Goal: Transaction & Acquisition: Purchase product/service

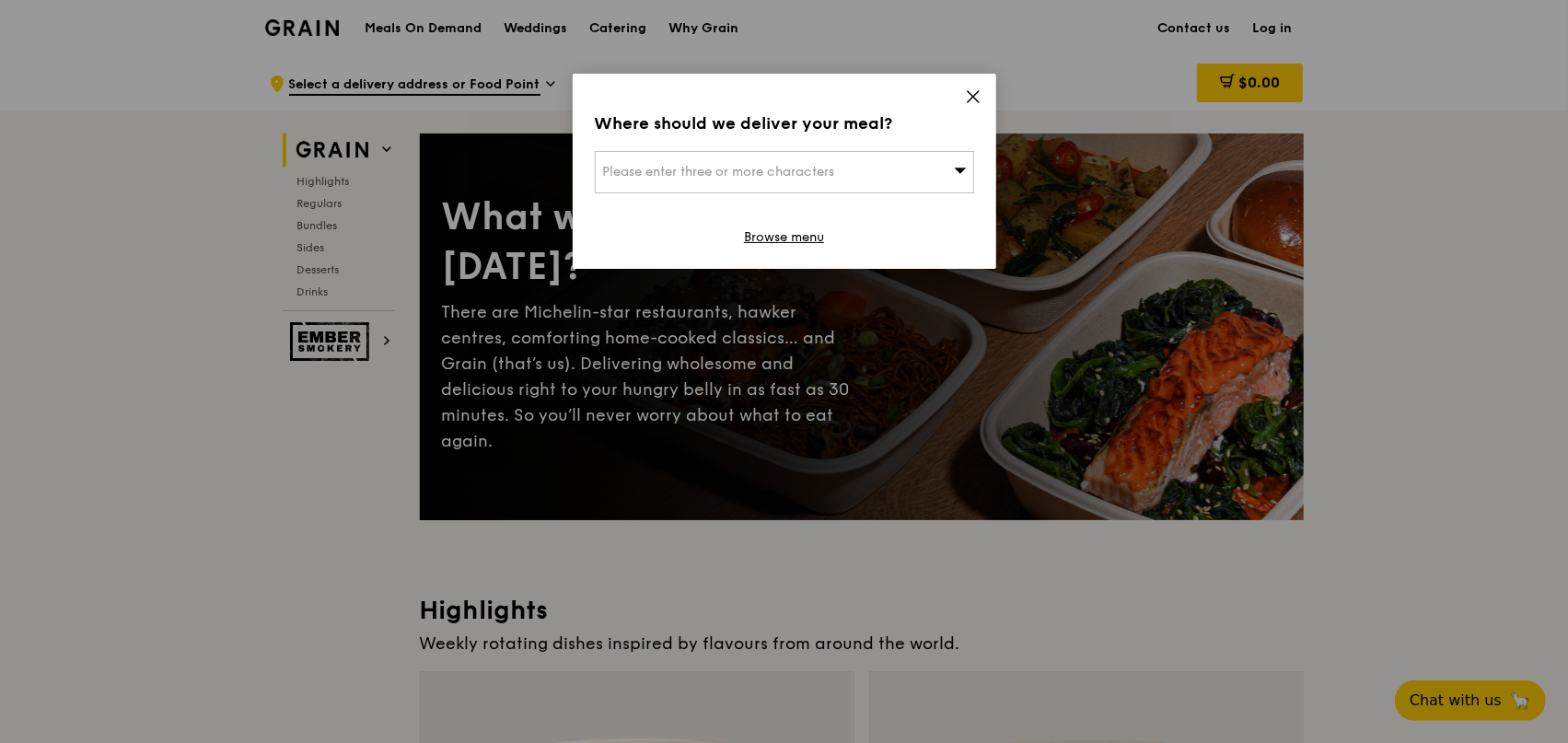
click at [969, 101] on icon at bounding box center [973, 97] width 17 height 17
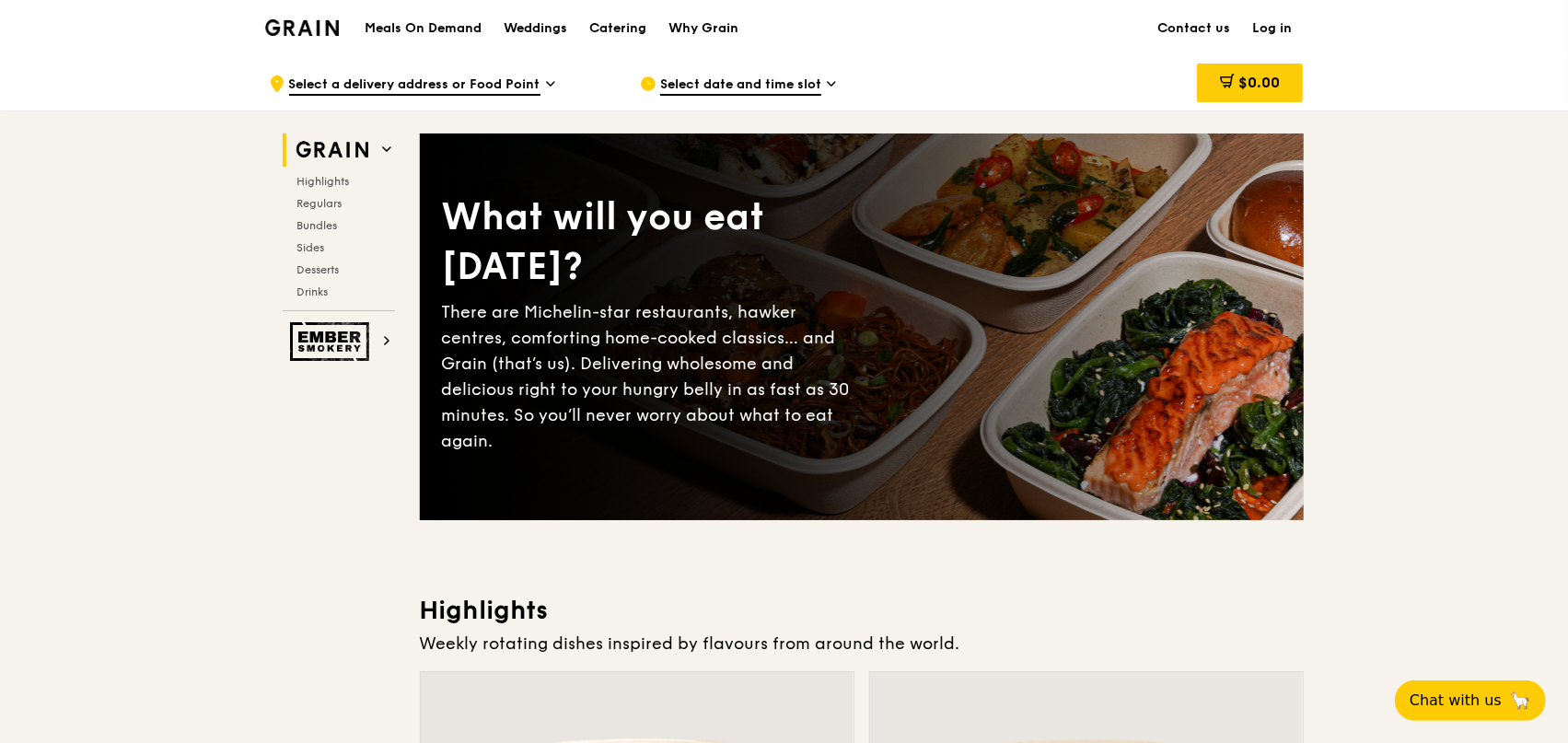
click at [1262, 27] on link "Log in" at bounding box center [1272, 28] width 62 height 55
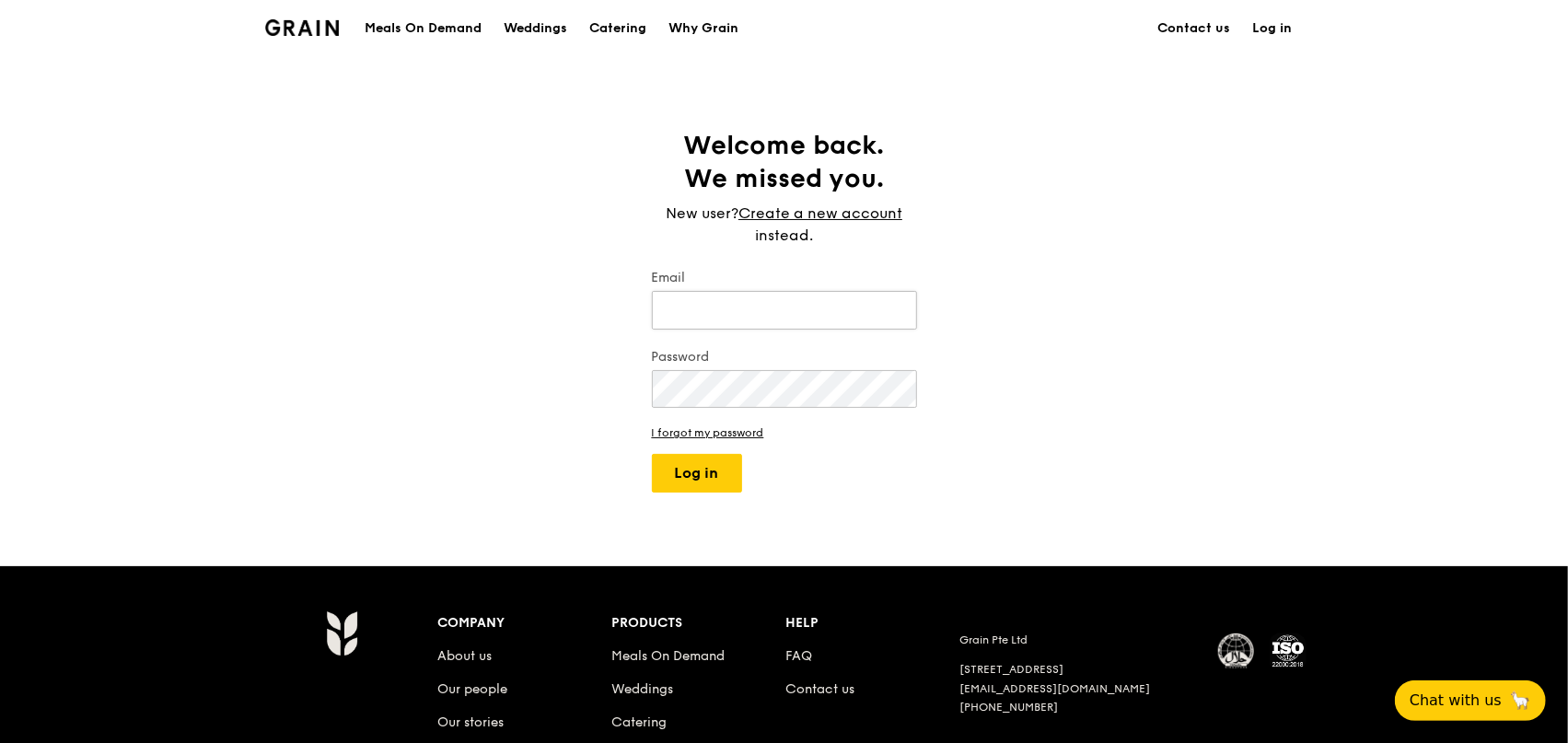
click at [775, 307] on input "Email" at bounding box center [784, 310] width 265 height 39
type input "[EMAIL_ADDRESS][DOMAIN_NAME]"
click at [707, 484] on button "Log in" at bounding box center [697, 473] width 91 height 39
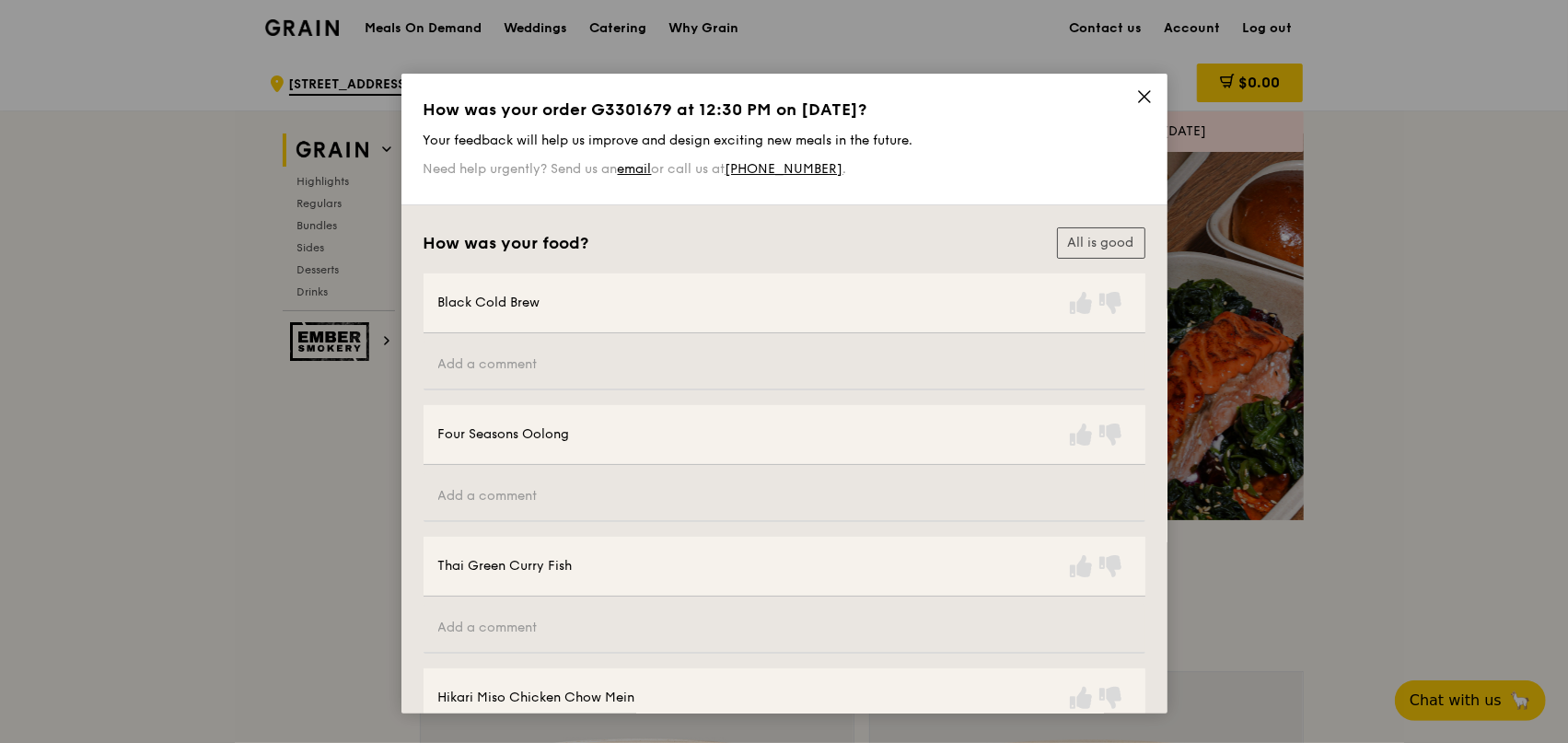
click at [1139, 102] on icon at bounding box center [1144, 97] width 11 height 11
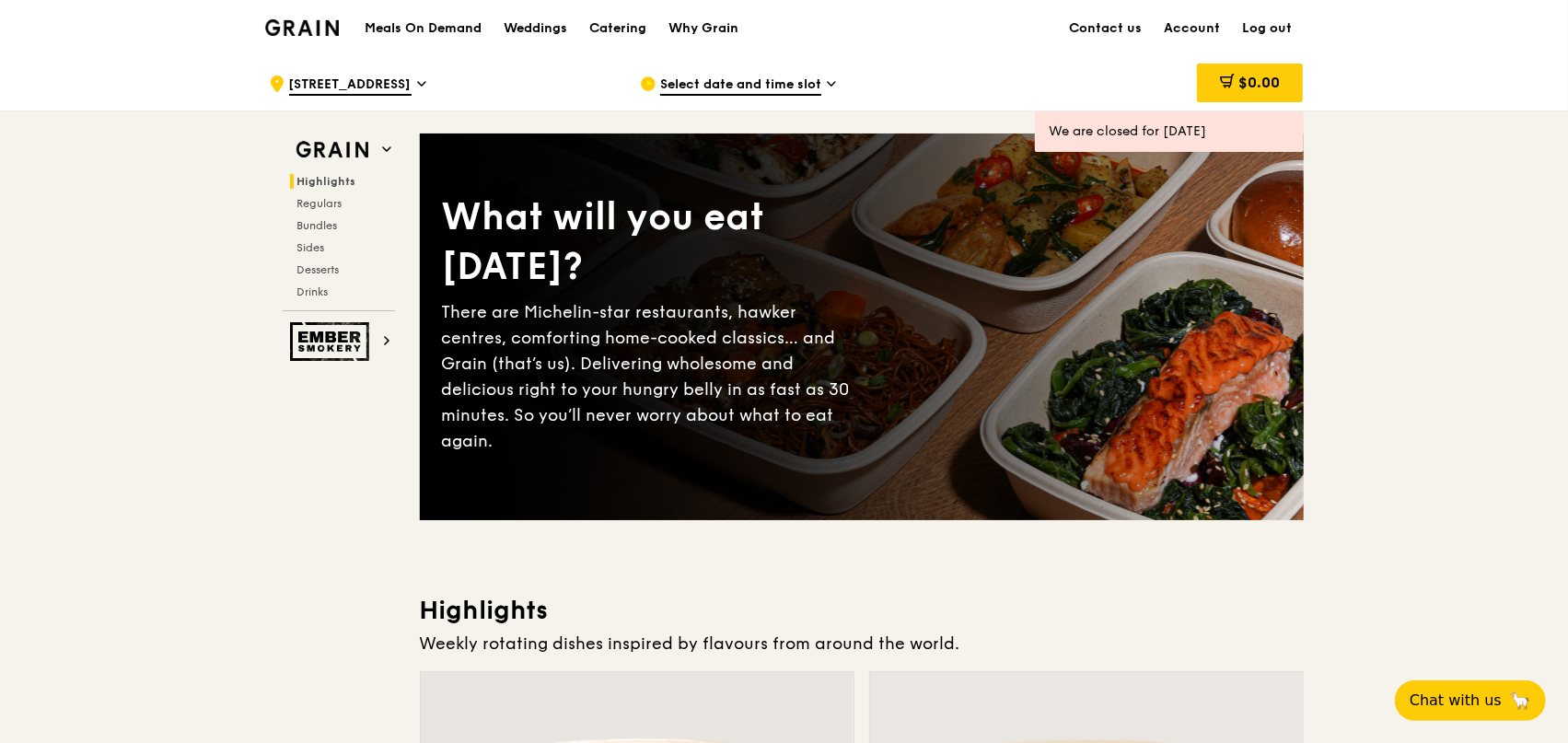
click at [823, 77] on div "Select date and time slot" at bounding box center [810, 83] width 341 height 55
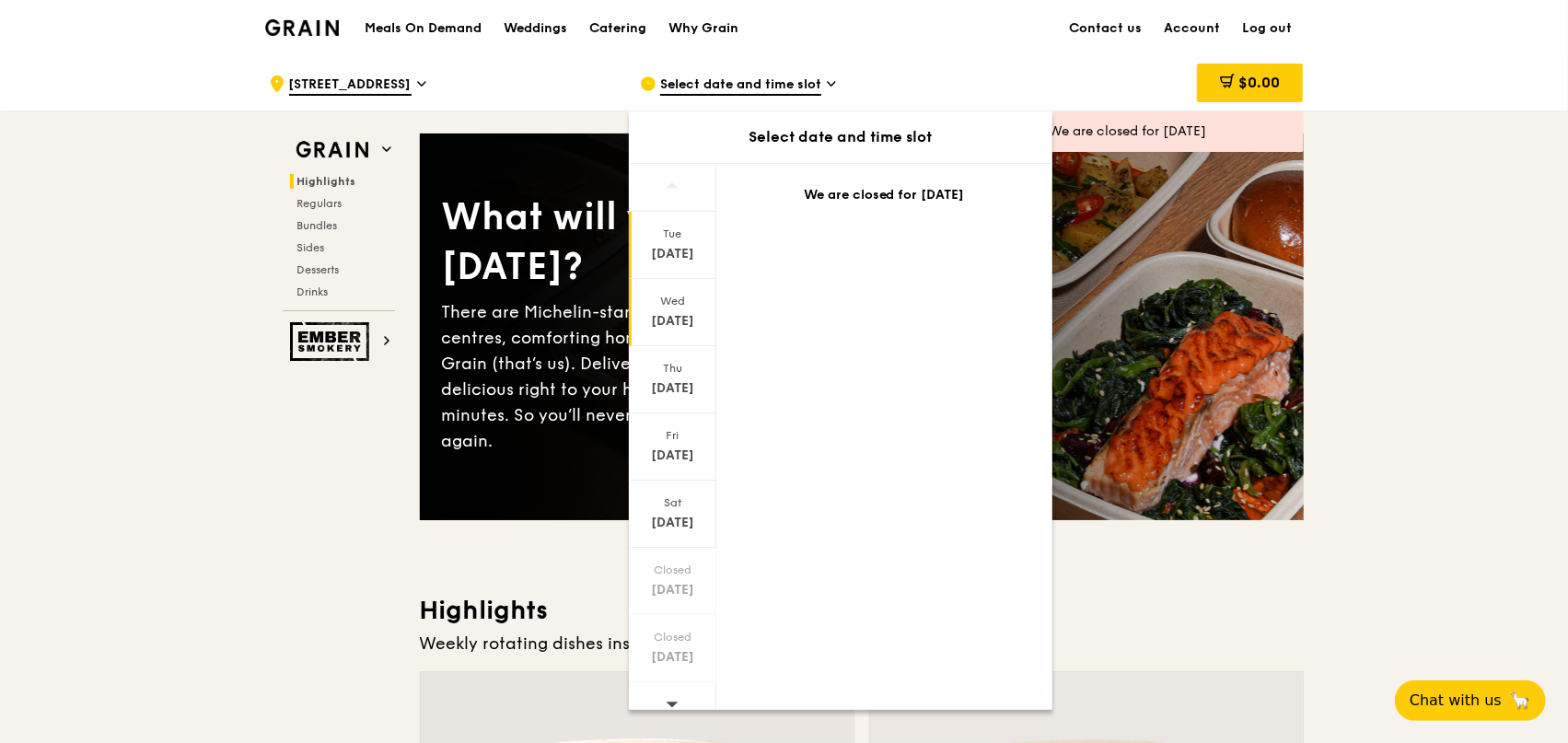
click at [676, 319] on div "[DATE]" at bounding box center [672, 321] width 82 height 18
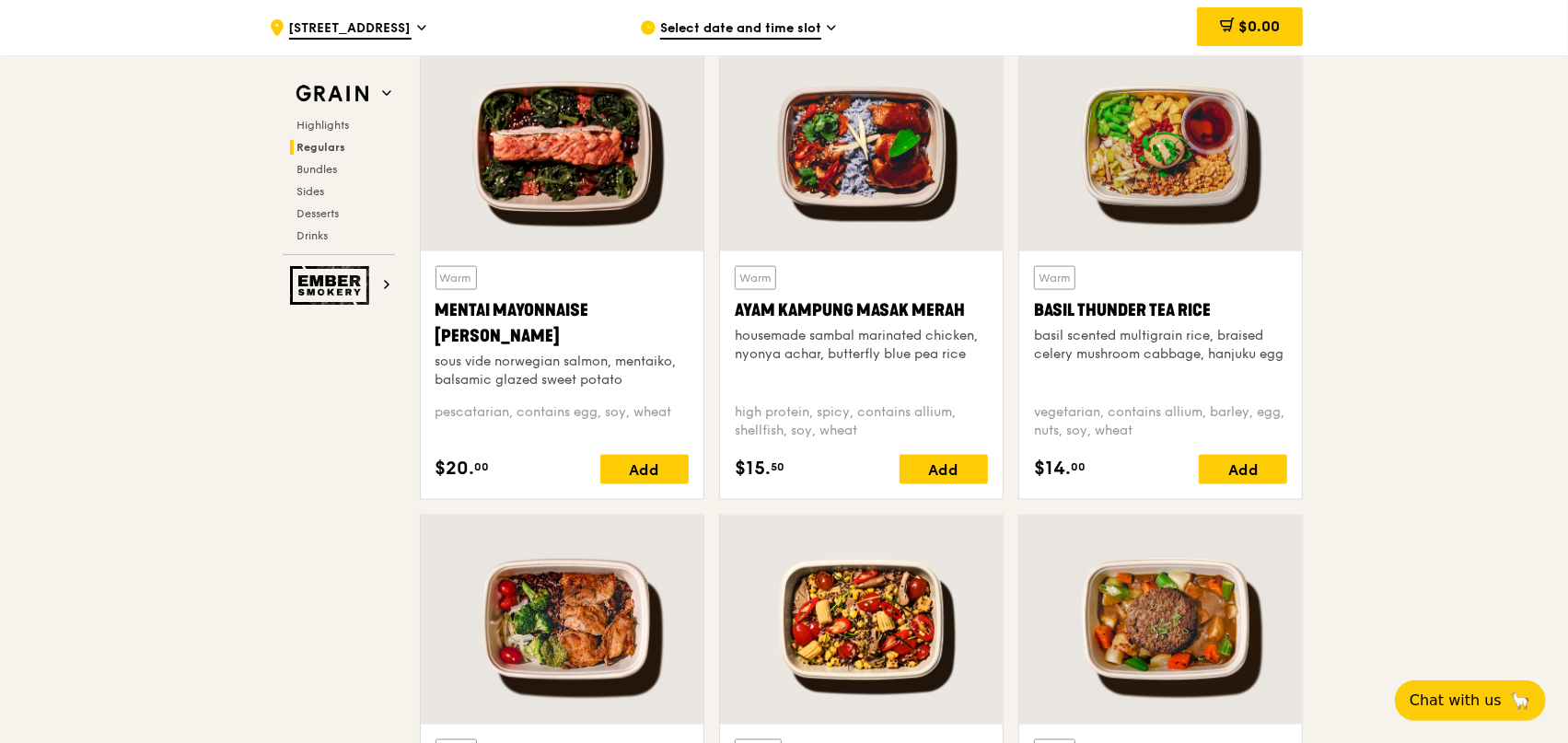
scroll to position [1657, 0]
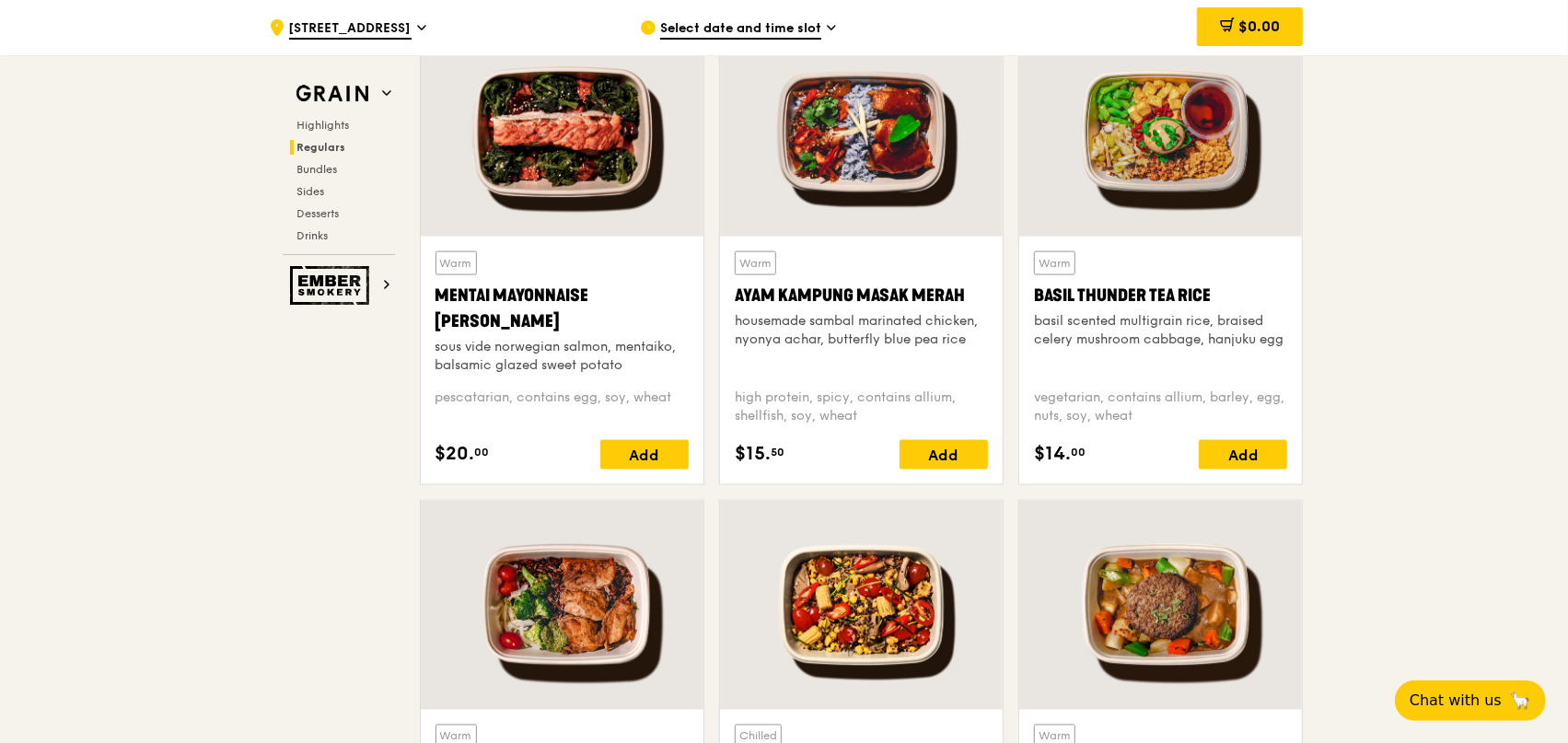
click at [861, 217] on div at bounding box center [861, 132] width 283 height 209
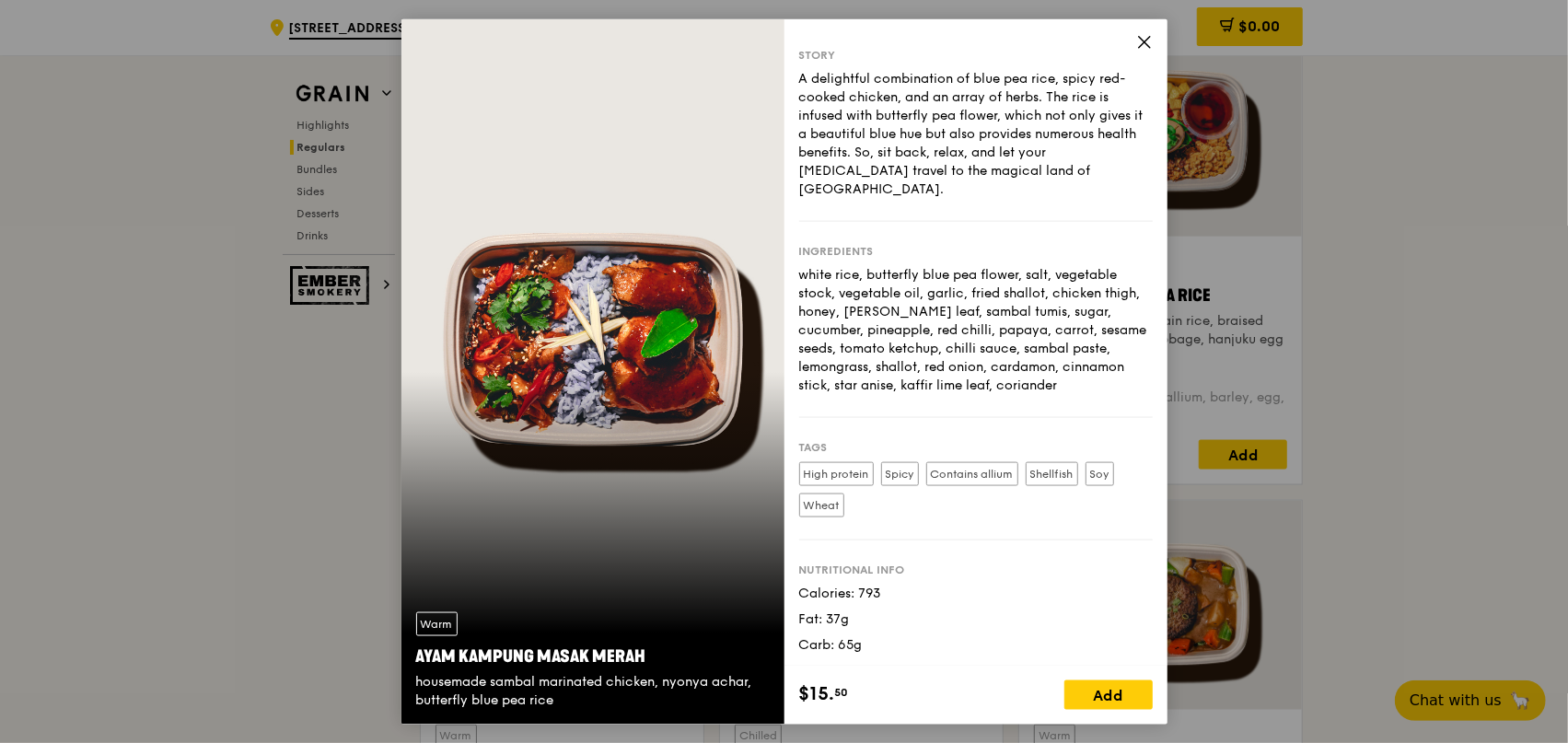
scroll to position [18, 0]
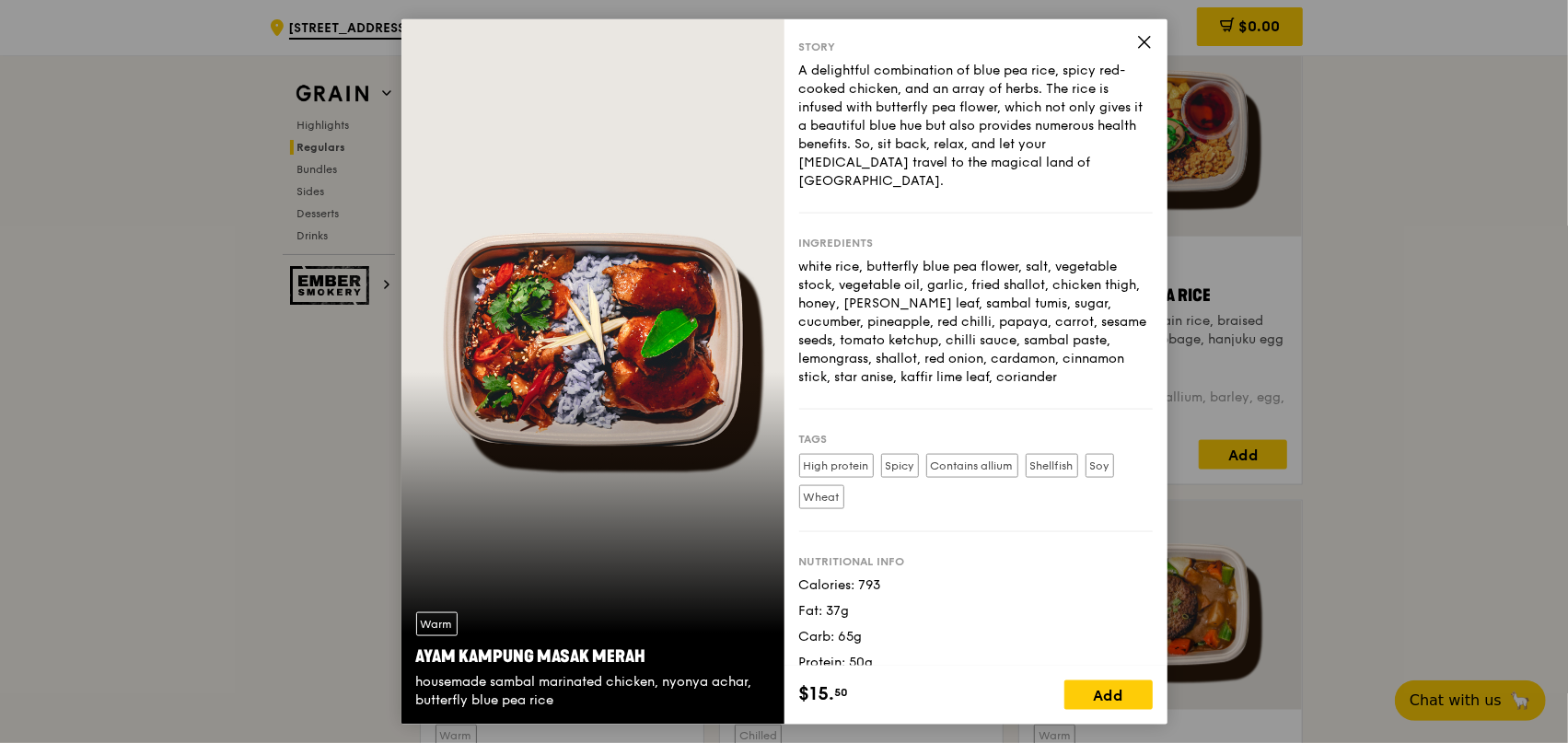
drag, startPoint x: 841, startPoint y: 616, endPoint x: 884, endPoint y: 615, distance: 43.0
click at [884, 627] on div "Carb: 65g" at bounding box center [976, 636] width 353 height 18
click at [956, 627] on div "Carb: 65g" at bounding box center [976, 636] width 353 height 18
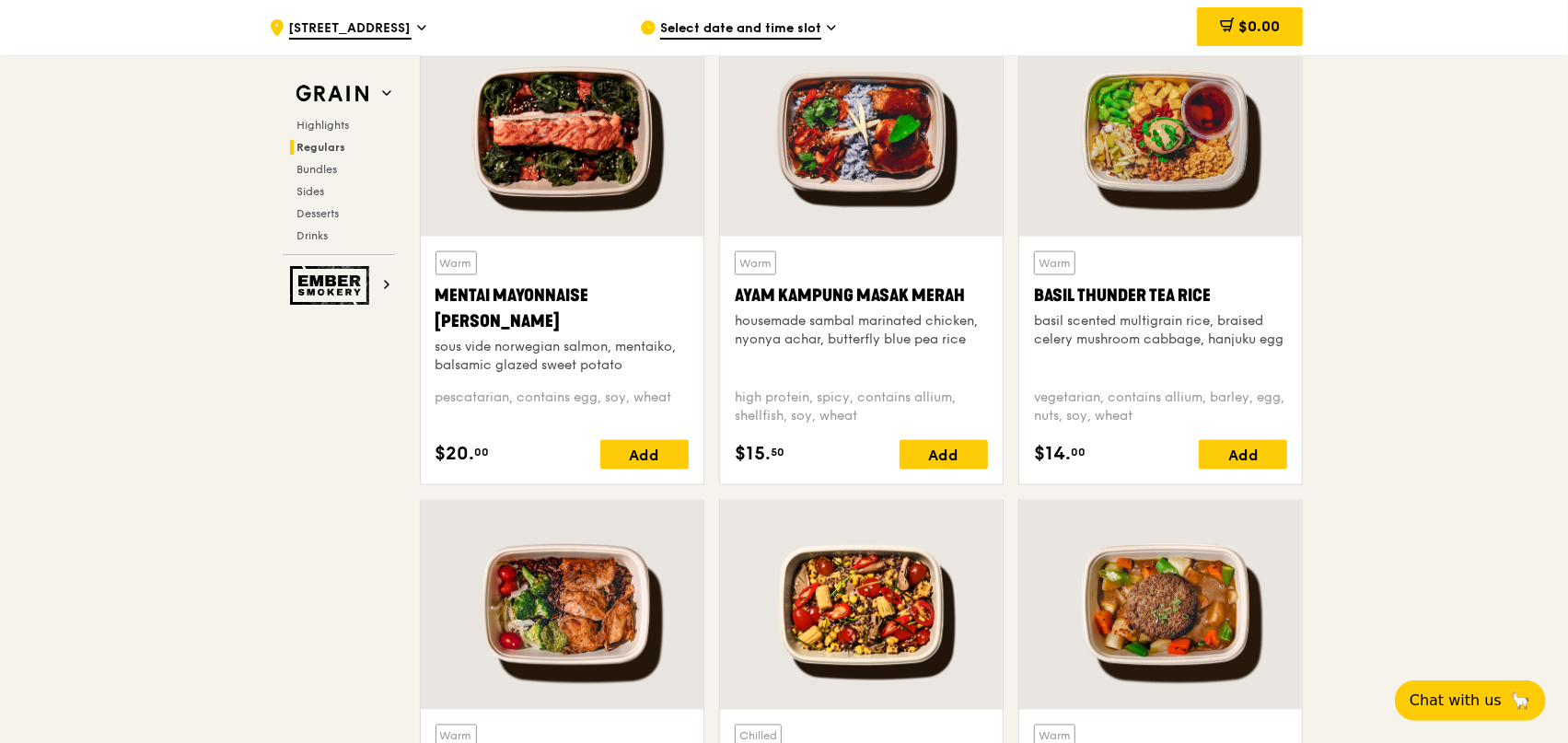
click at [579, 189] on div at bounding box center [562, 132] width 283 height 209
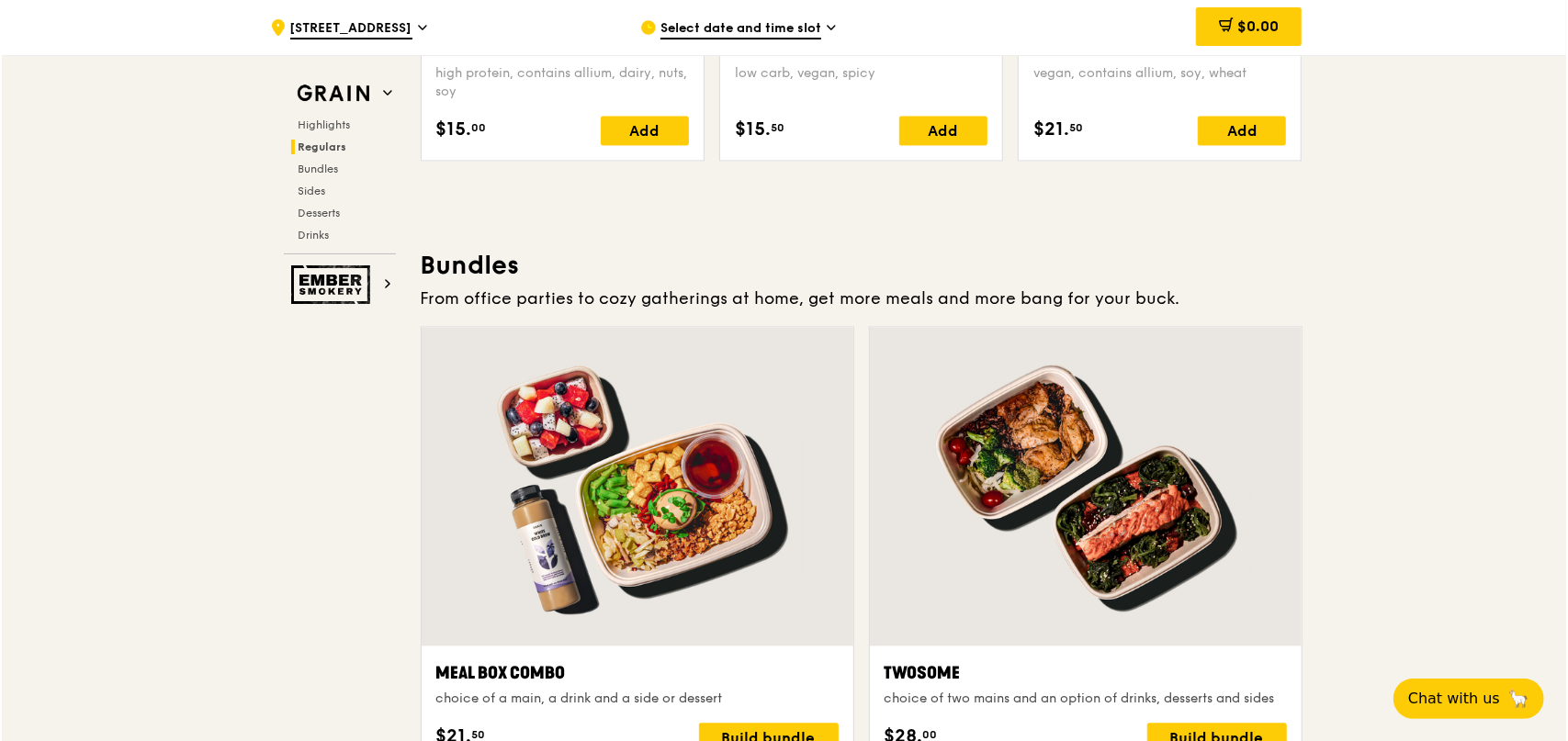
scroll to position [2479, 0]
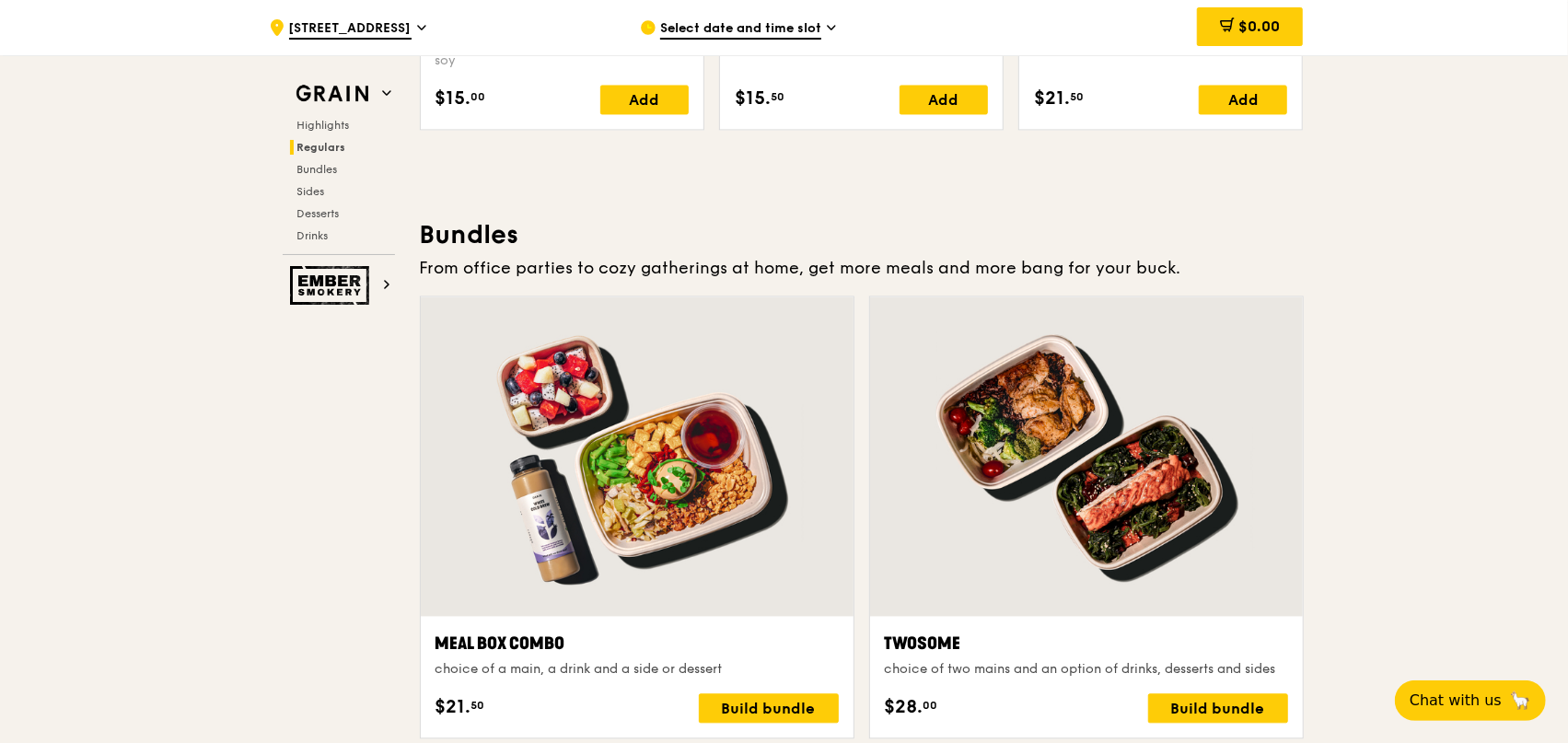
click at [1134, 472] on div at bounding box center [1086, 456] width 433 height 320
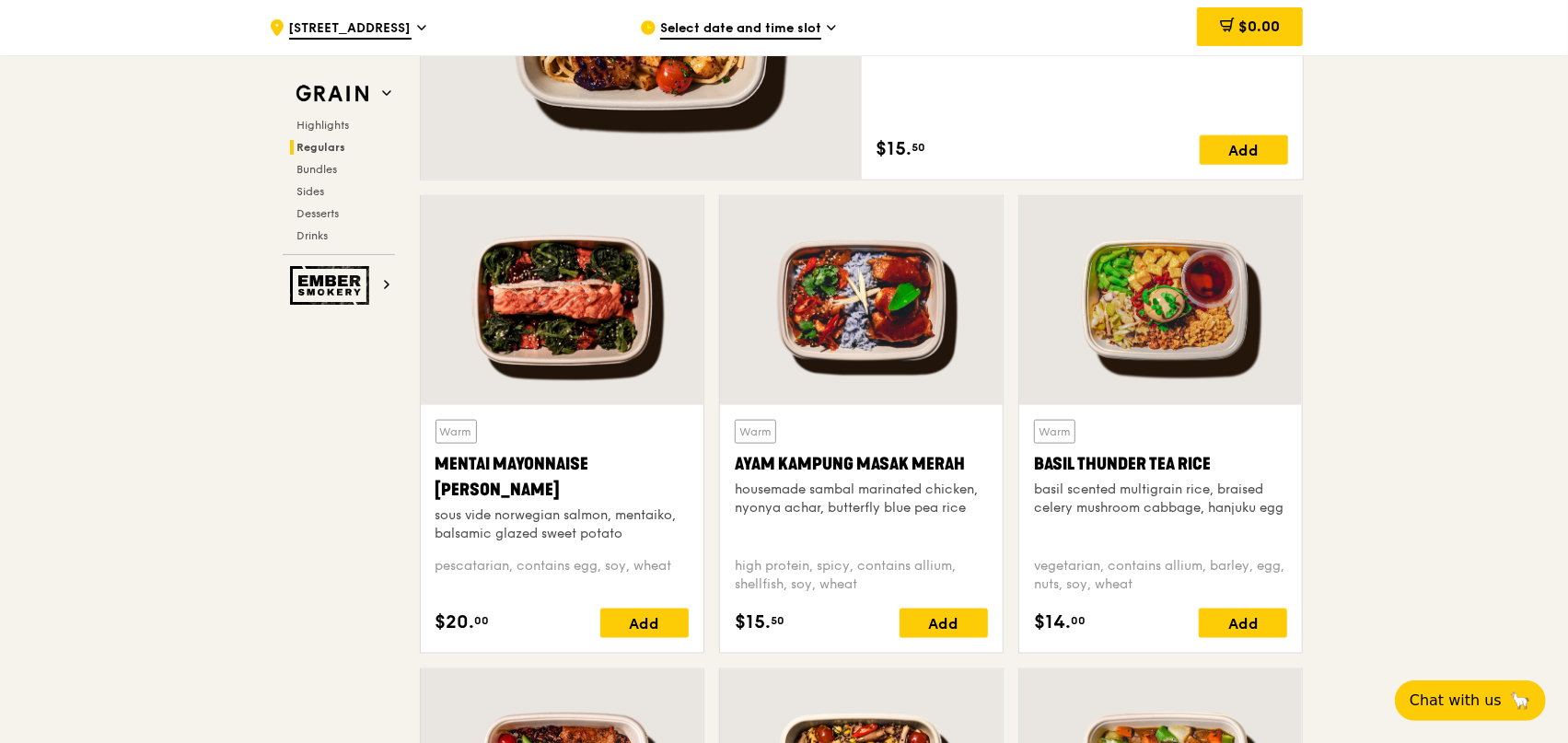
scroll to position [1473, 0]
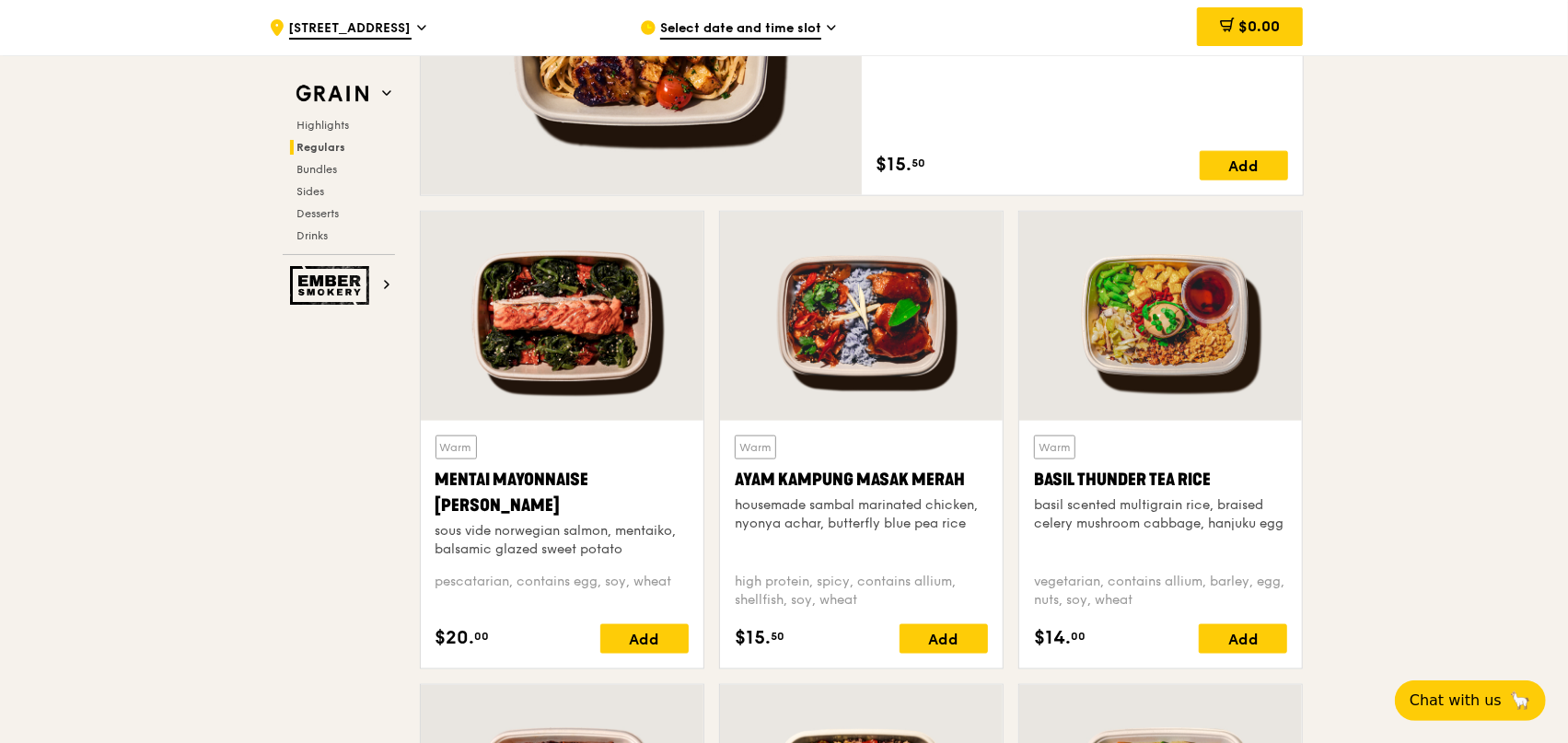
click at [863, 372] on div at bounding box center [861, 317] width 283 height 209
click at [813, 341] on div at bounding box center [861, 317] width 283 height 209
click at [482, 313] on div at bounding box center [562, 317] width 283 height 209
